Goal: Task Accomplishment & Management: Contribute content

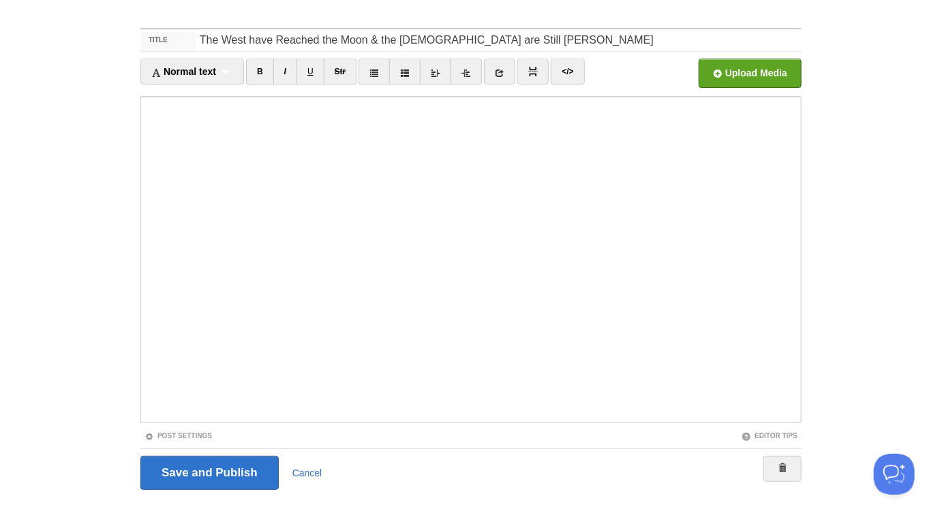
scroll to position [53, 0]
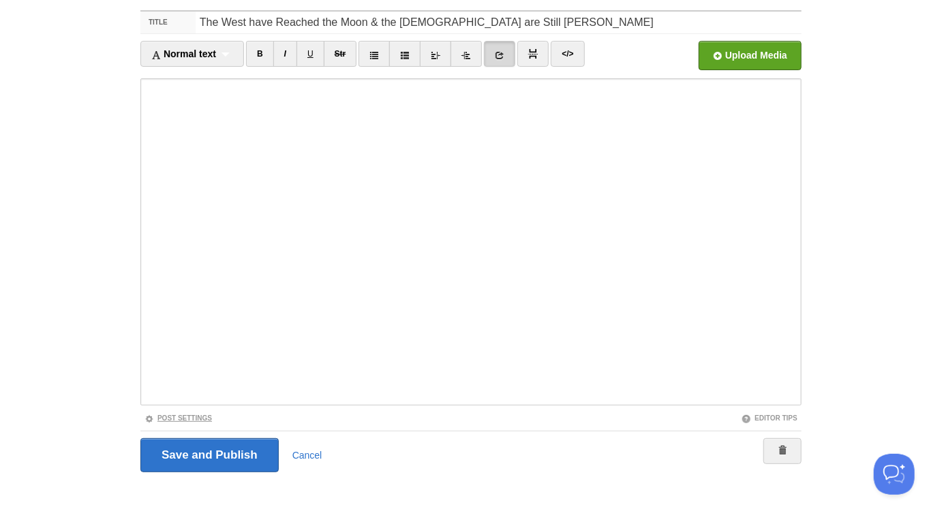
click at [209, 417] on link "Post Settings" at bounding box center [179, 419] width 68 height 8
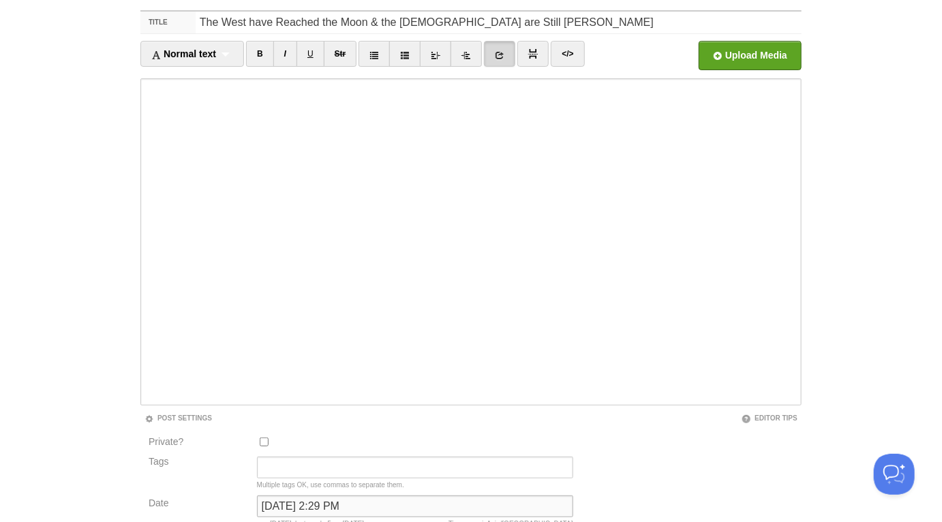
click at [356, 507] on input "November 25, 2022 at 2:29 PM" at bounding box center [415, 507] width 316 height 22
type input "now"
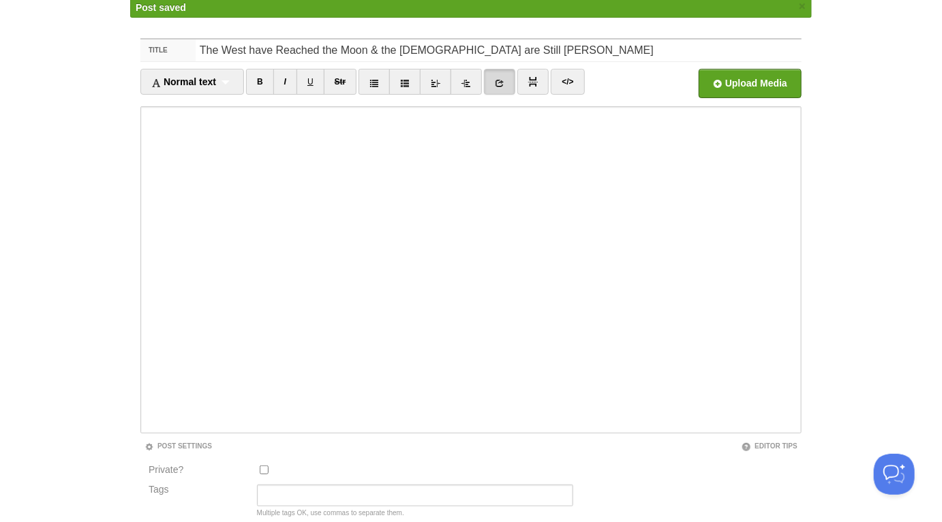
scroll to position [51, 0]
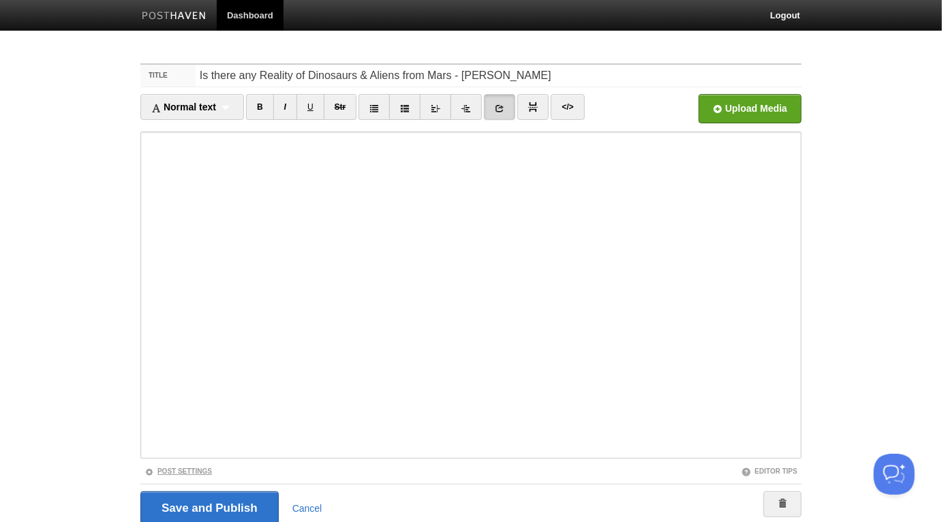
click at [207, 470] on link "Post Settings" at bounding box center [179, 472] width 68 height 8
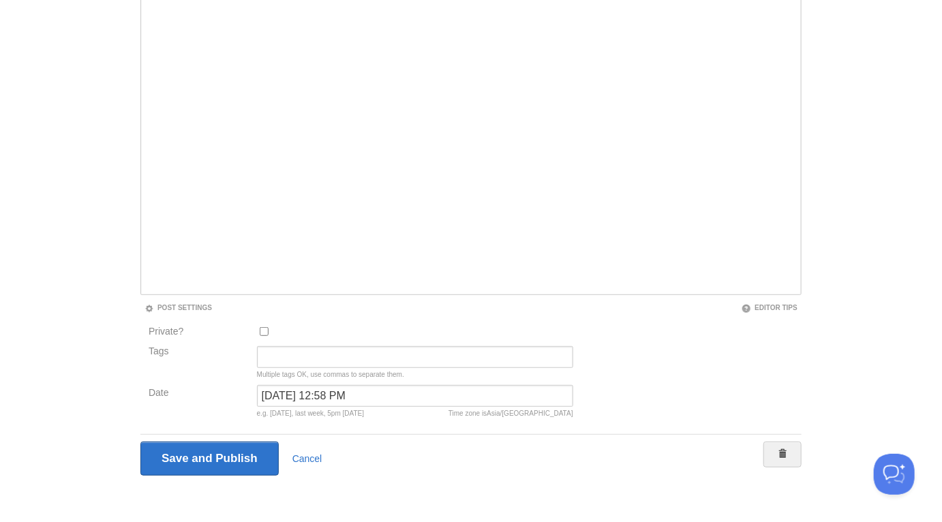
scroll to position [166, 0]
click at [301, 390] on input "July 12, 2023 at 12:58 PM" at bounding box center [415, 394] width 316 height 22
type input "now"
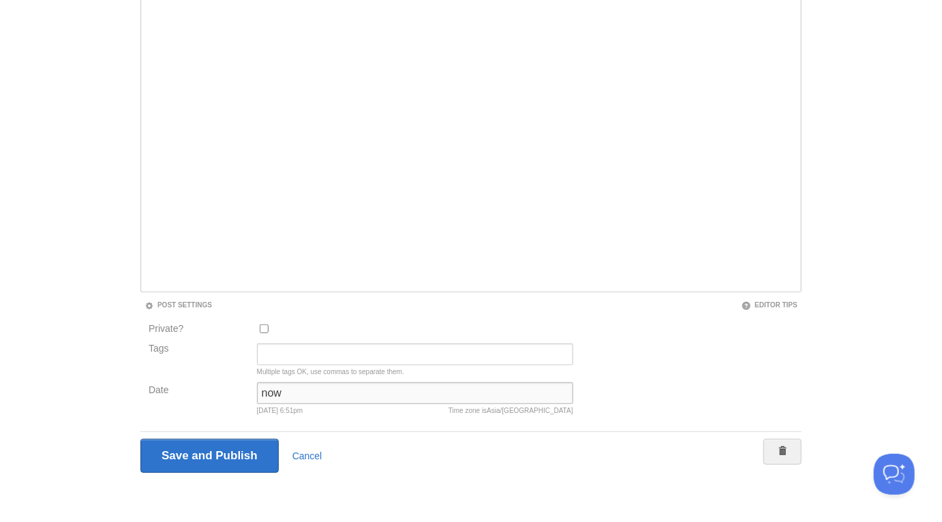
click at [140, 439] on input "Save and Publish" at bounding box center [209, 456] width 138 height 34
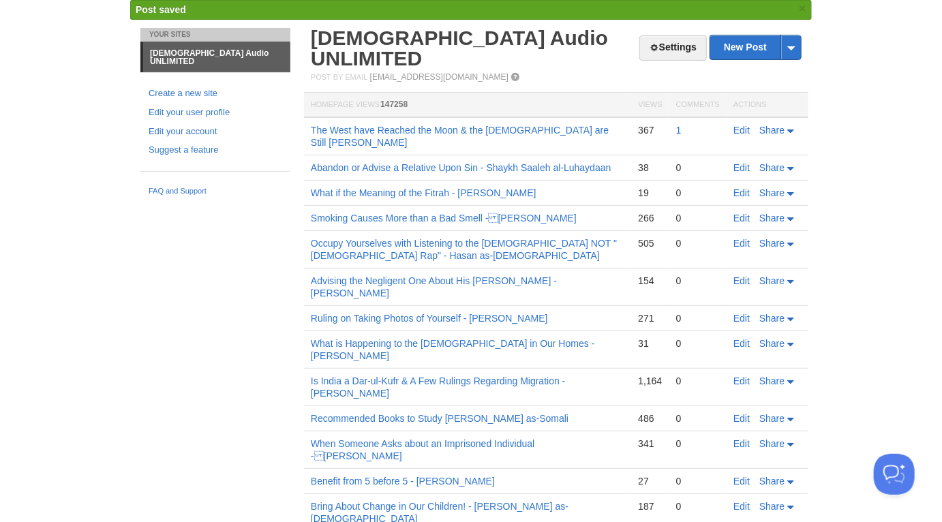
scroll to position [50, 0]
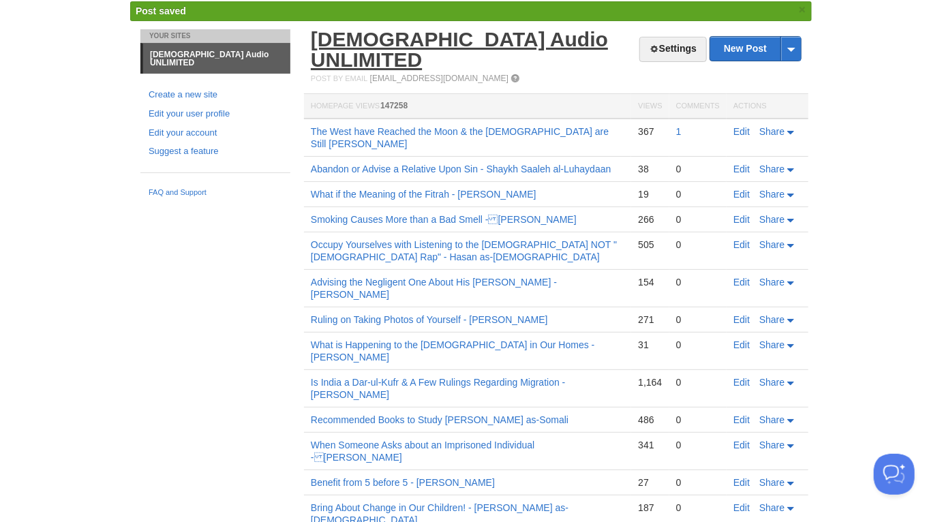
click at [466, 32] on link "[DEMOGRAPHIC_DATA] Audio UNLIMITED" at bounding box center [459, 49] width 297 height 43
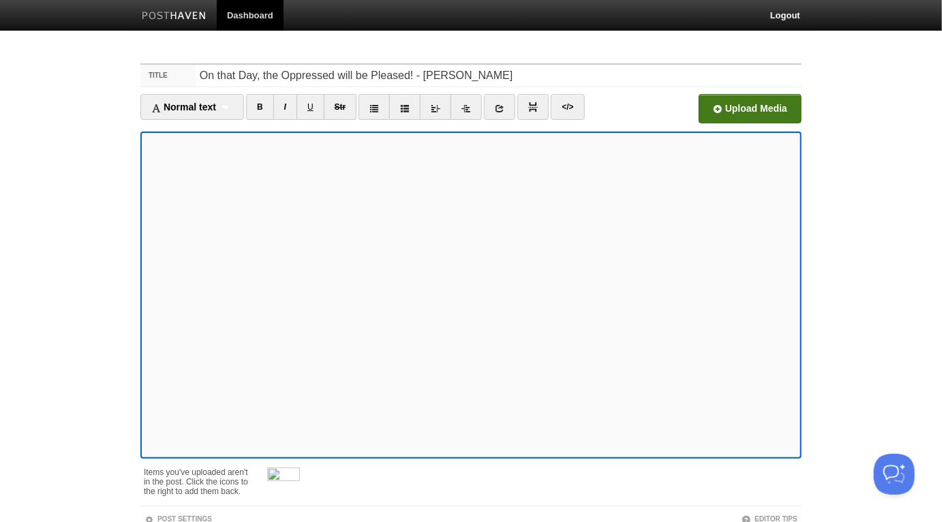
click at [707, 112] on input "file" at bounding box center [339, 113] width 1032 height 70
click at [298, 466] on span at bounding box center [300, 470] width 10 height 10
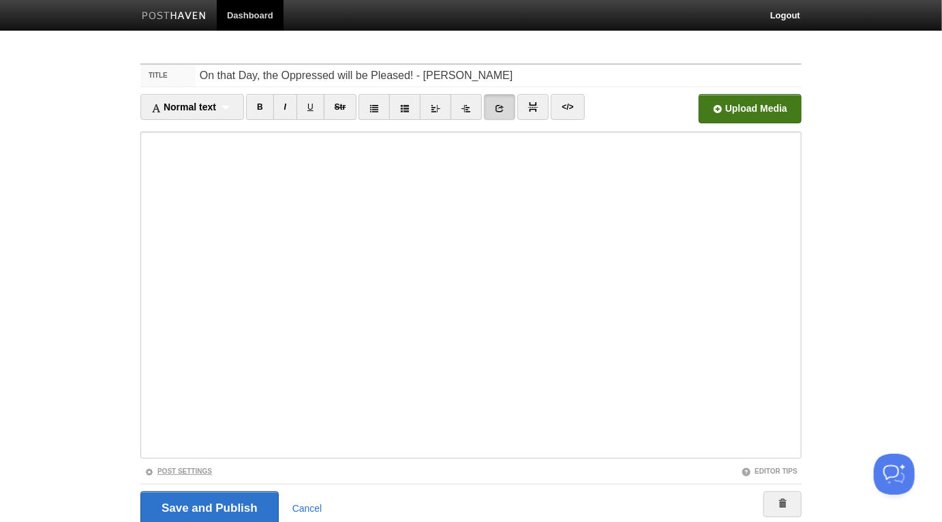
click at [208, 470] on link "Post Settings" at bounding box center [179, 472] width 68 height 8
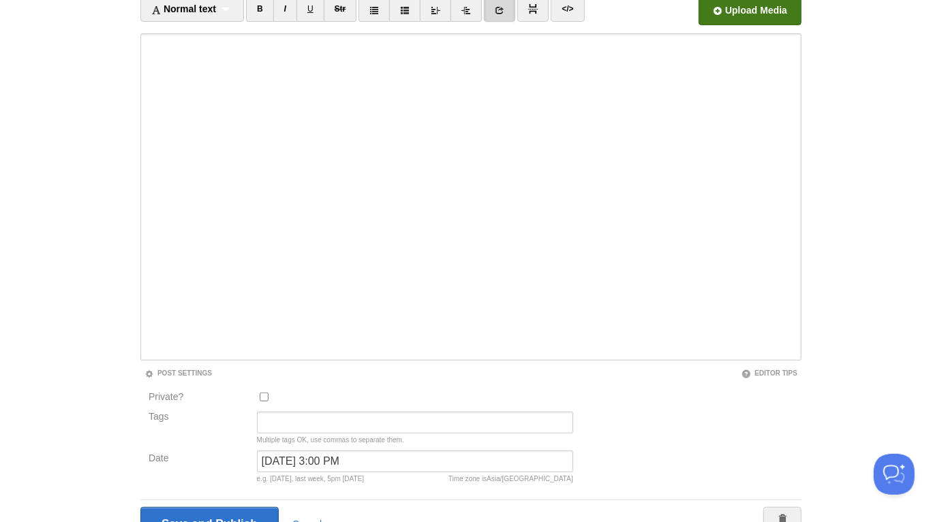
scroll to position [166, 0]
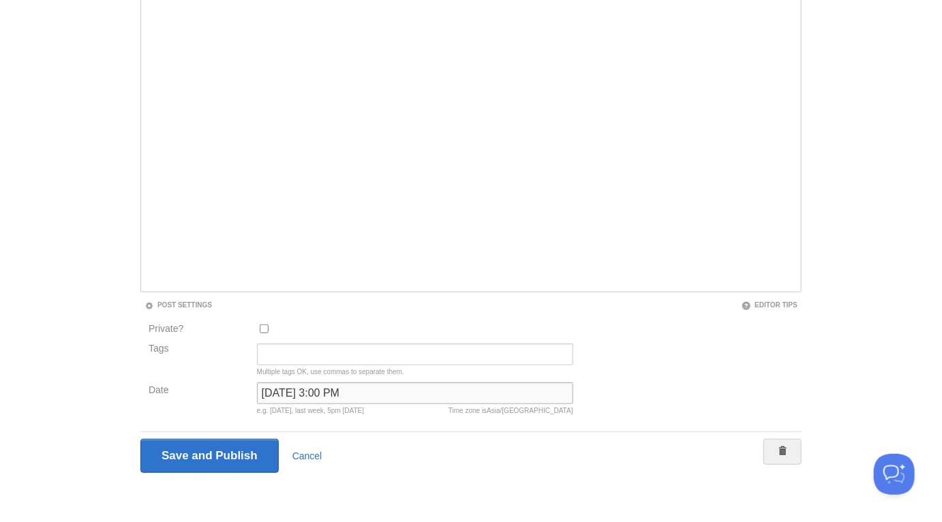
click at [318, 396] on input "[DATE] 3:00 PM" at bounding box center [415, 394] width 316 height 22
type input "now"
click at [140, 439] on input "Save and Publish" at bounding box center [209, 456] width 138 height 34
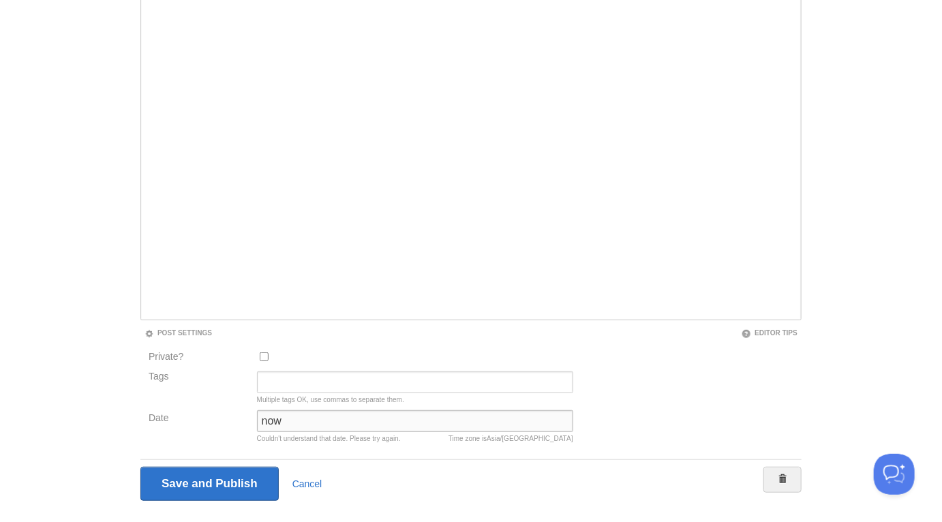
scroll to position [51, 0]
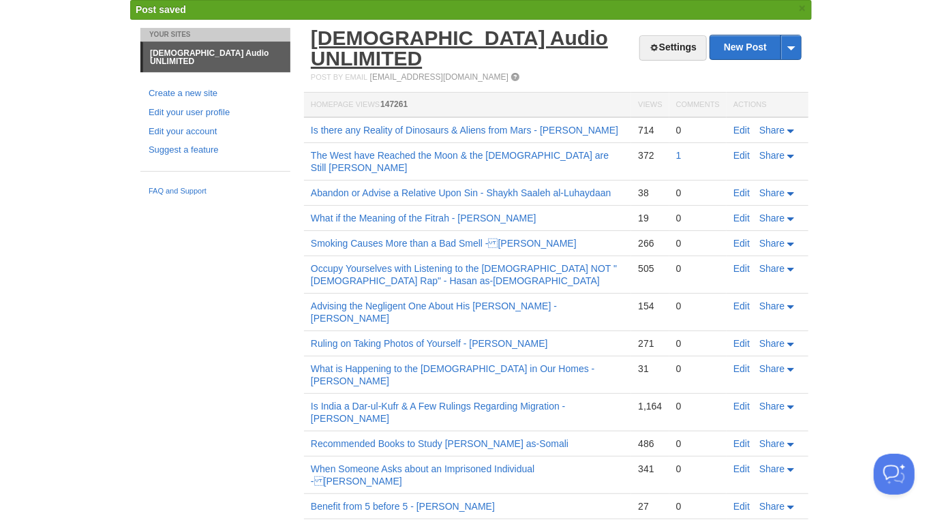
click at [502, 40] on link "[DEMOGRAPHIC_DATA] Audio UNLIMITED" at bounding box center [459, 48] width 297 height 43
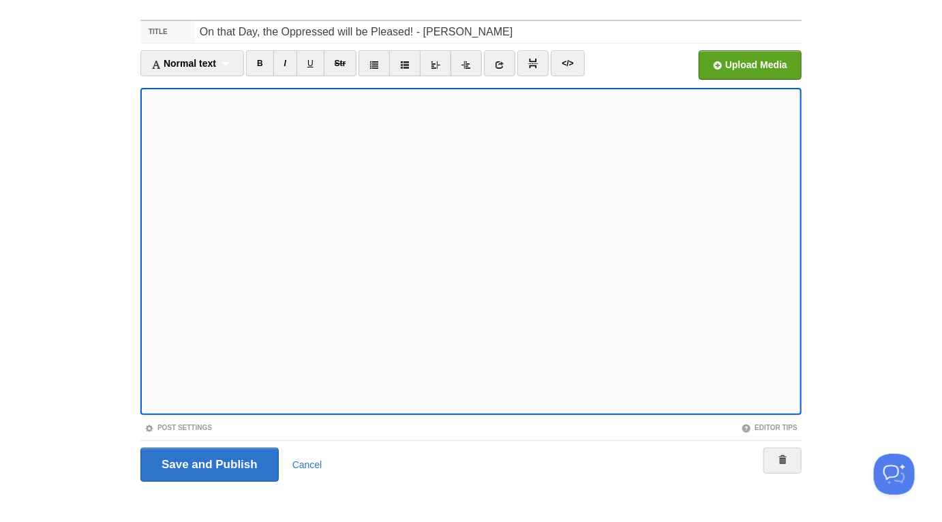
scroll to position [53, 0]
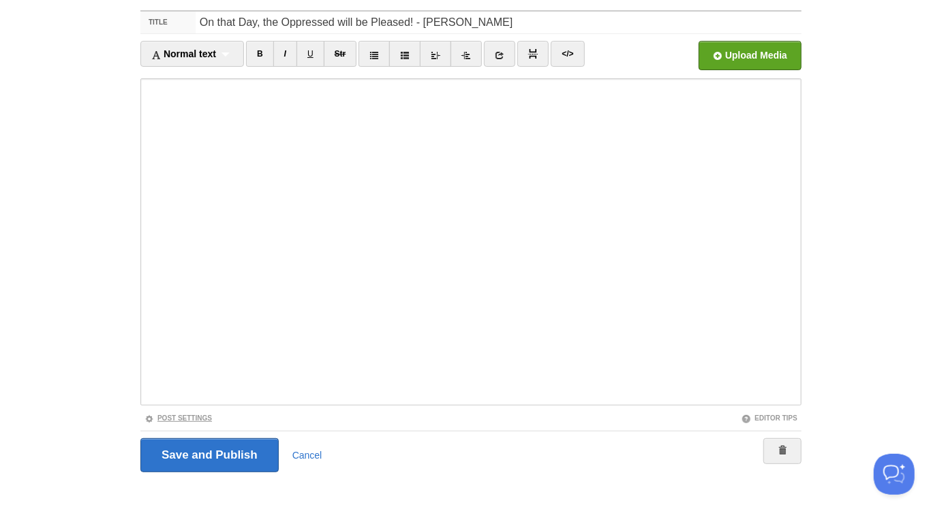
click at [162, 415] on link "Post Settings" at bounding box center [179, 419] width 68 height 8
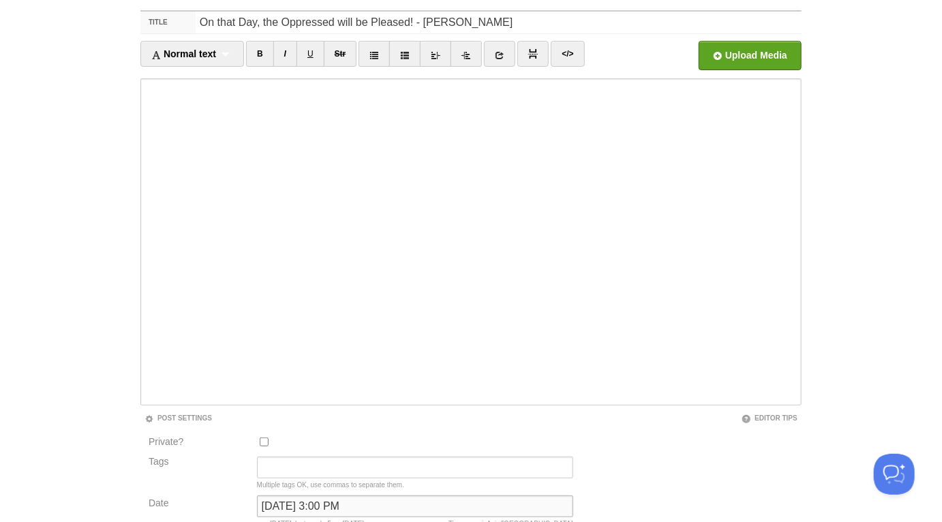
click at [305, 507] on input "[DATE] 3:00 PM" at bounding box center [415, 507] width 316 height 22
type input "now"
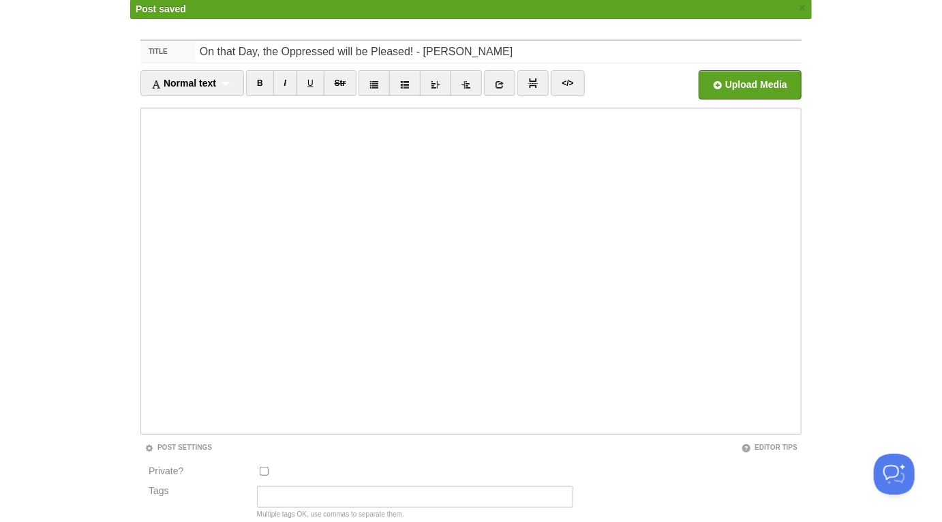
scroll to position [51, 0]
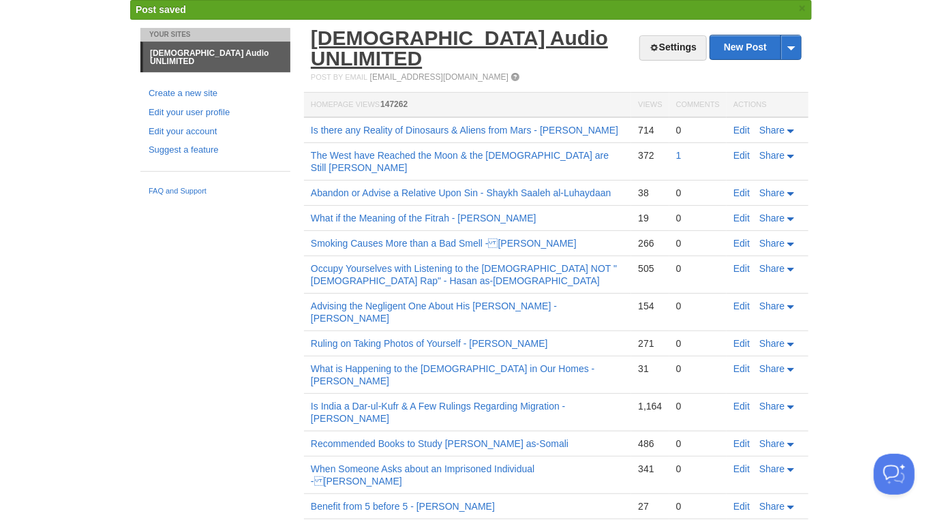
click at [475, 27] on link "[DEMOGRAPHIC_DATA] Audio UNLIMITED" at bounding box center [459, 48] width 297 height 43
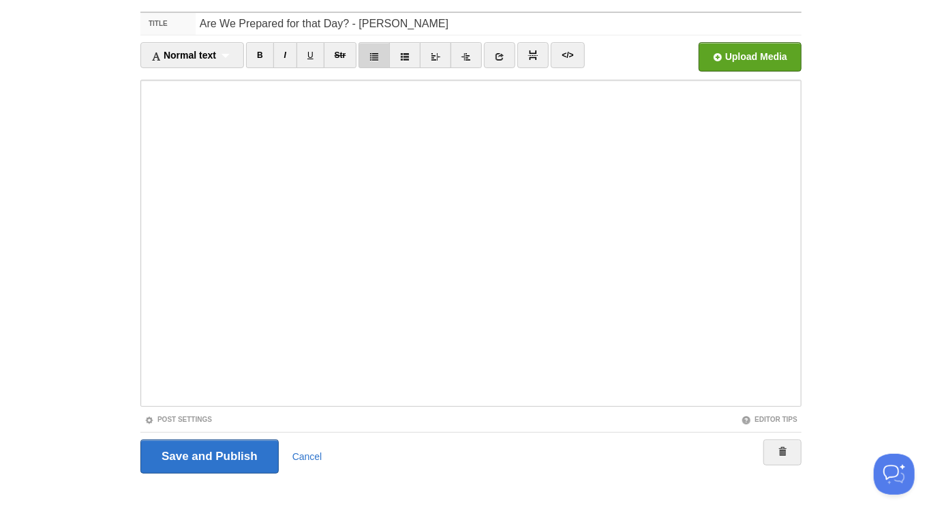
scroll to position [53, 0]
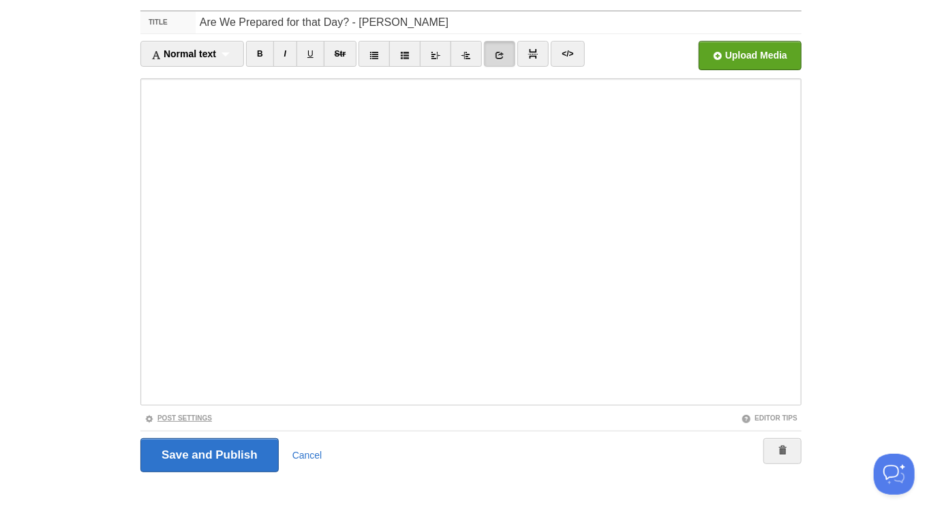
click at [194, 417] on link "Post Settings" at bounding box center [179, 419] width 68 height 8
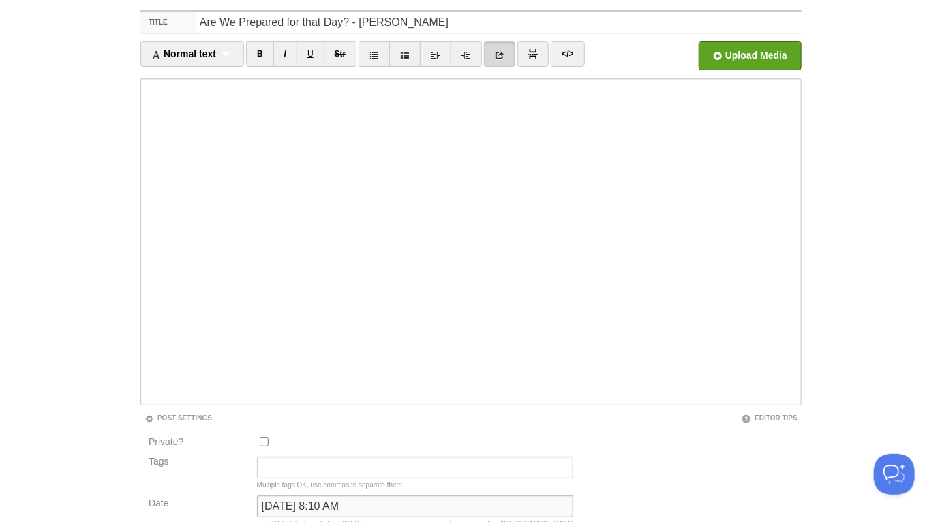
click at [313, 501] on input "November 22, 2022 at 8:10 AM" at bounding box center [415, 507] width 316 height 22
type input "now"
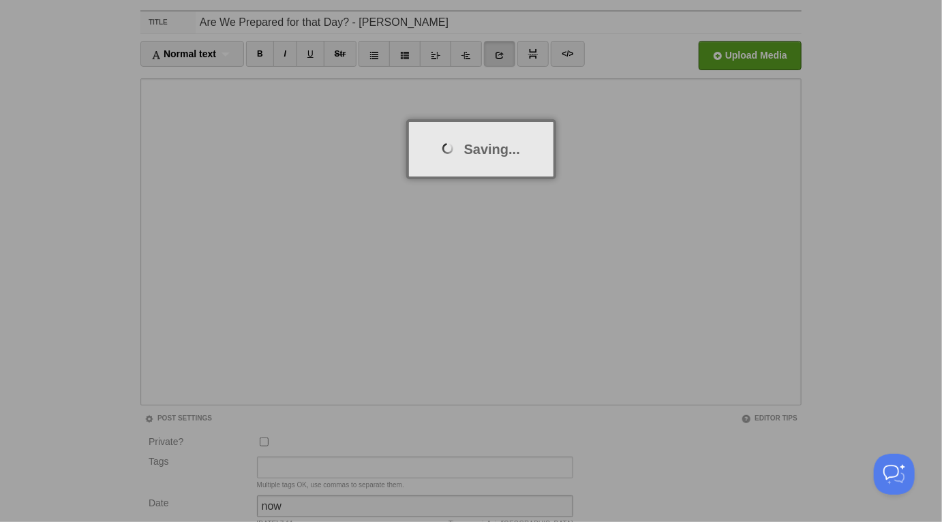
scroll to position [51, 0]
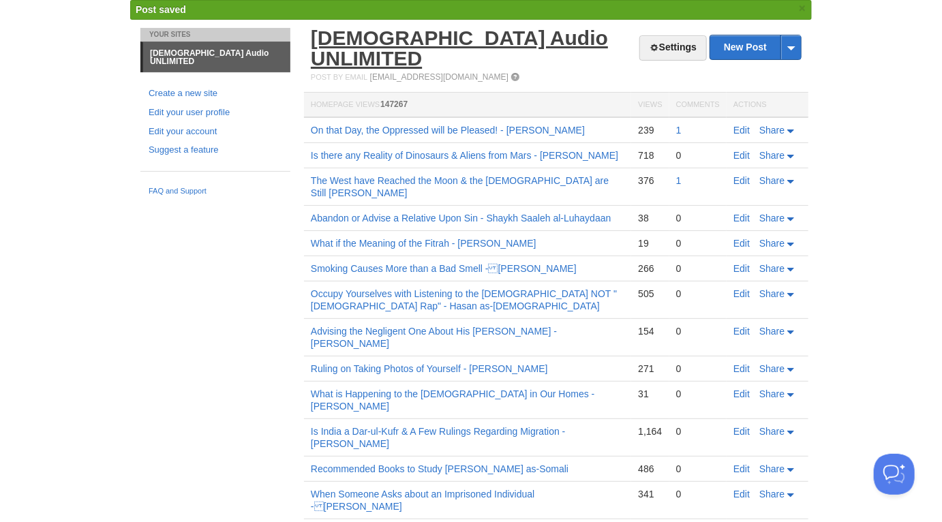
click at [428, 39] on link "[DEMOGRAPHIC_DATA] Audio UNLIMITED" at bounding box center [459, 48] width 297 height 43
